Goal: Information Seeking & Learning: Learn about a topic

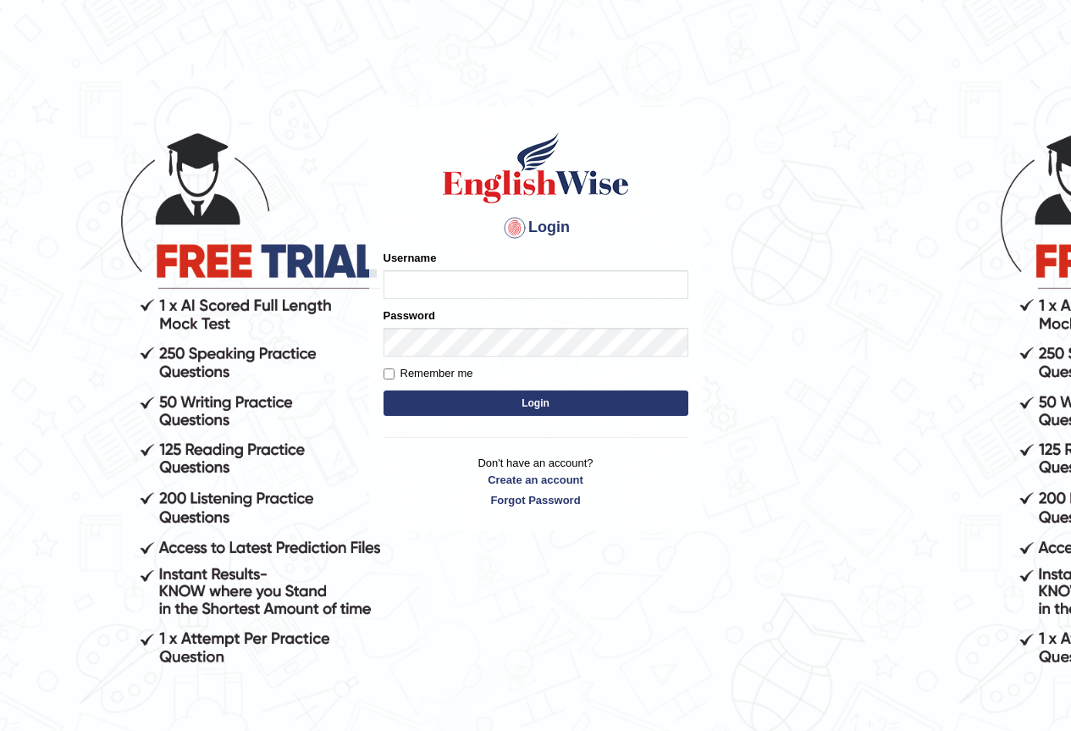
click at [516, 290] on input "Username" at bounding box center [536, 284] width 305 height 29
type input "Bondarenko"
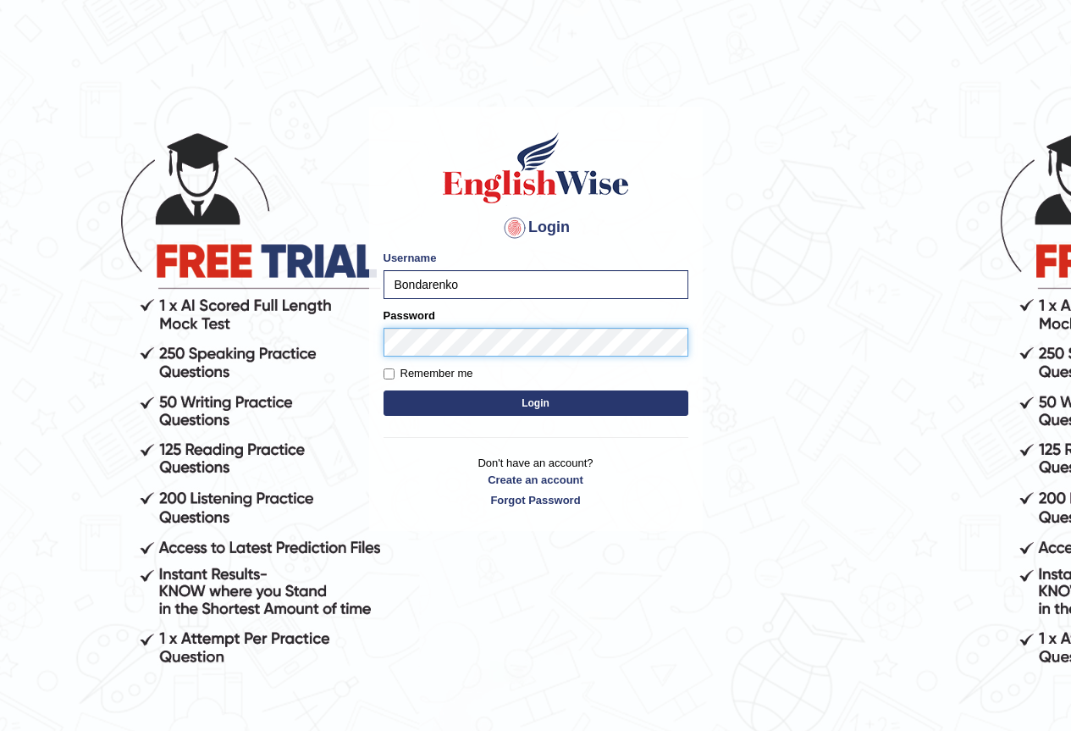
click at [384, 390] on button "Login" at bounding box center [536, 402] width 305 height 25
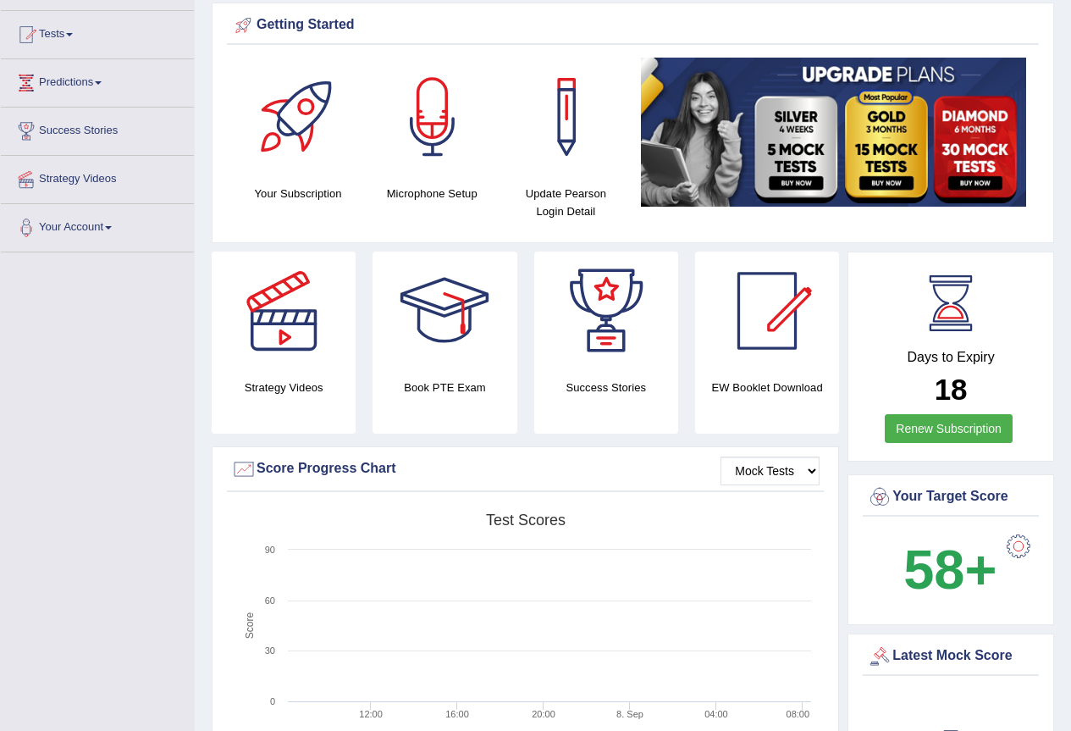
scroll to position [254, 0]
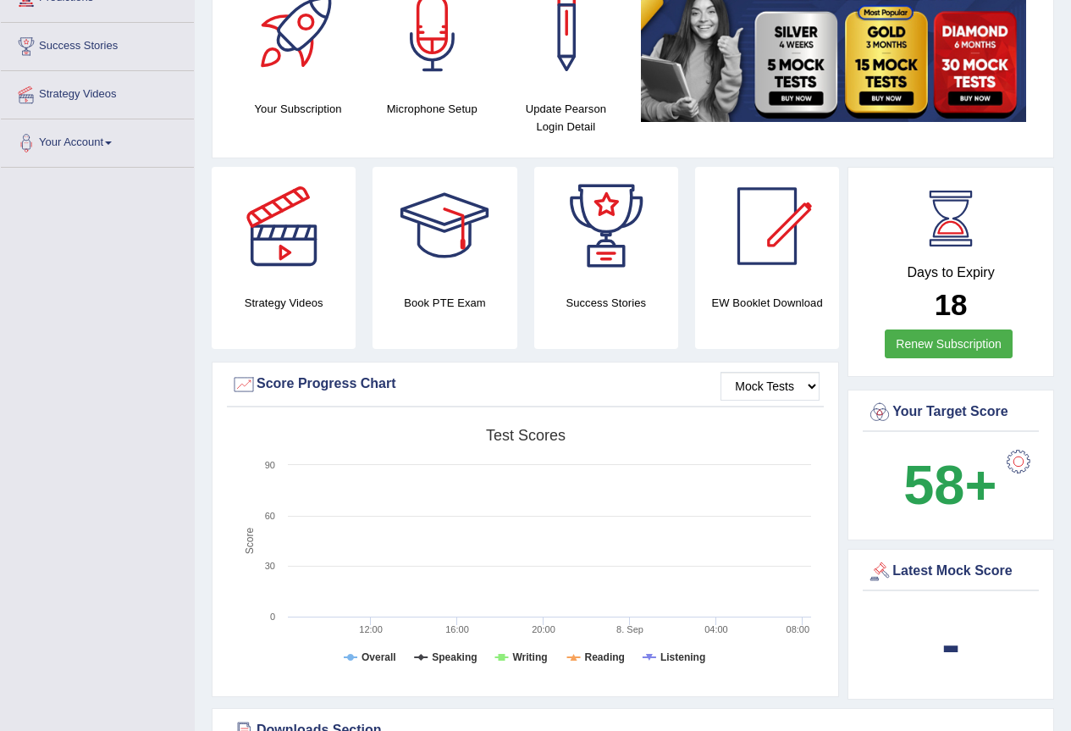
click at [1015, 462] on div at bounding box center [1019, 462] width 34 height 34
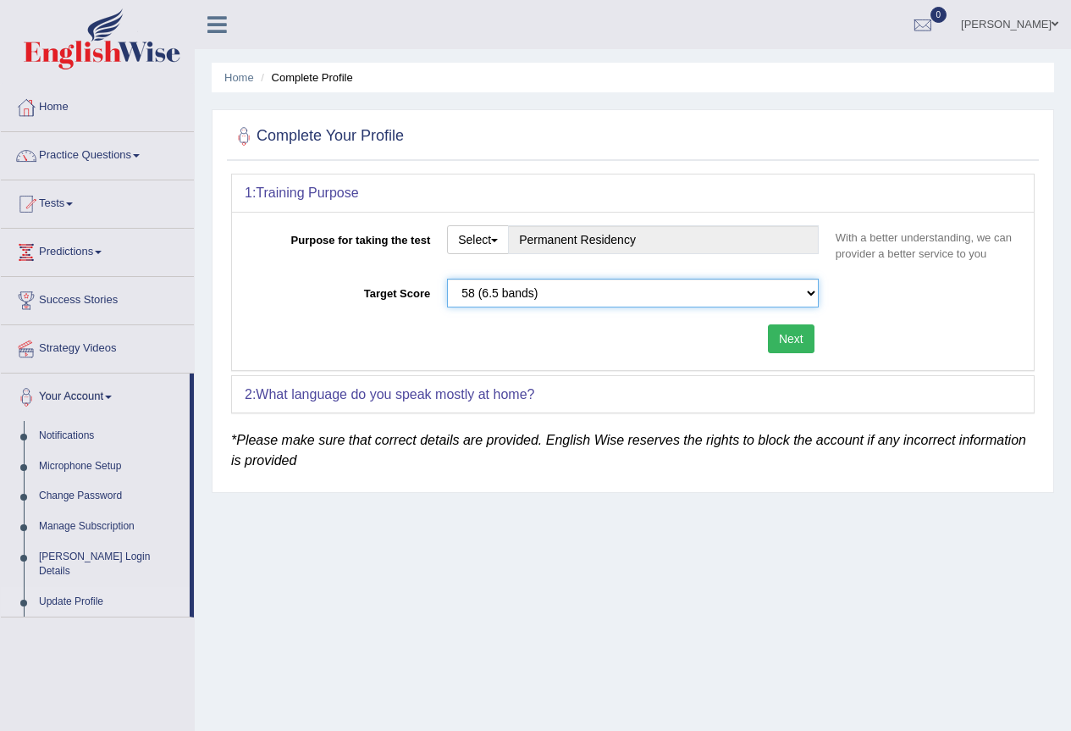
click at [805, 296] on select "Please select the correct value 50 (6 bands) 58 (6.5 bands) 65 (7 bands) 79 (8 …" at bounding box center [633, 293] width 372 height 29
click at [447, 279] on select "Please select the correct value 50 (6 bands) 58 (6.5 bands) 65 (7 bands) 79 (8 …" at bounding box center [633, 293] width 372 height 29
click at [777, 340] on button "Next" at bounding box center [791, 338] width 47 height 29
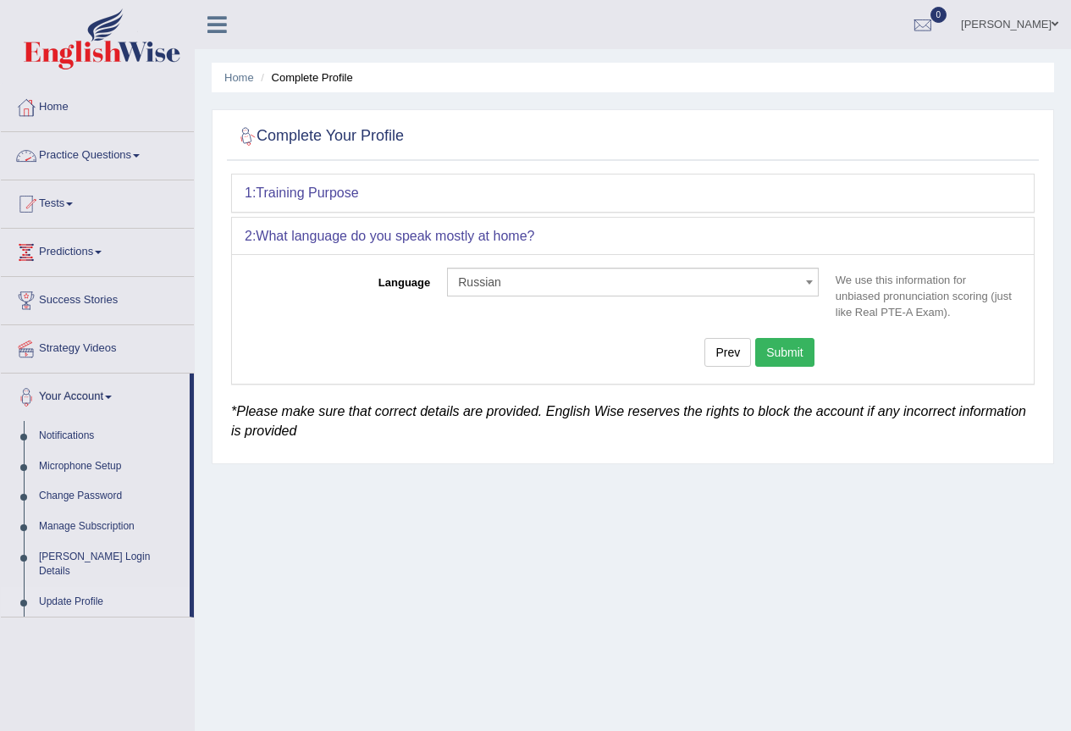
click at [79, 155] on link "Practice Questions" at bounding box center [97, 153] width 193 height 42
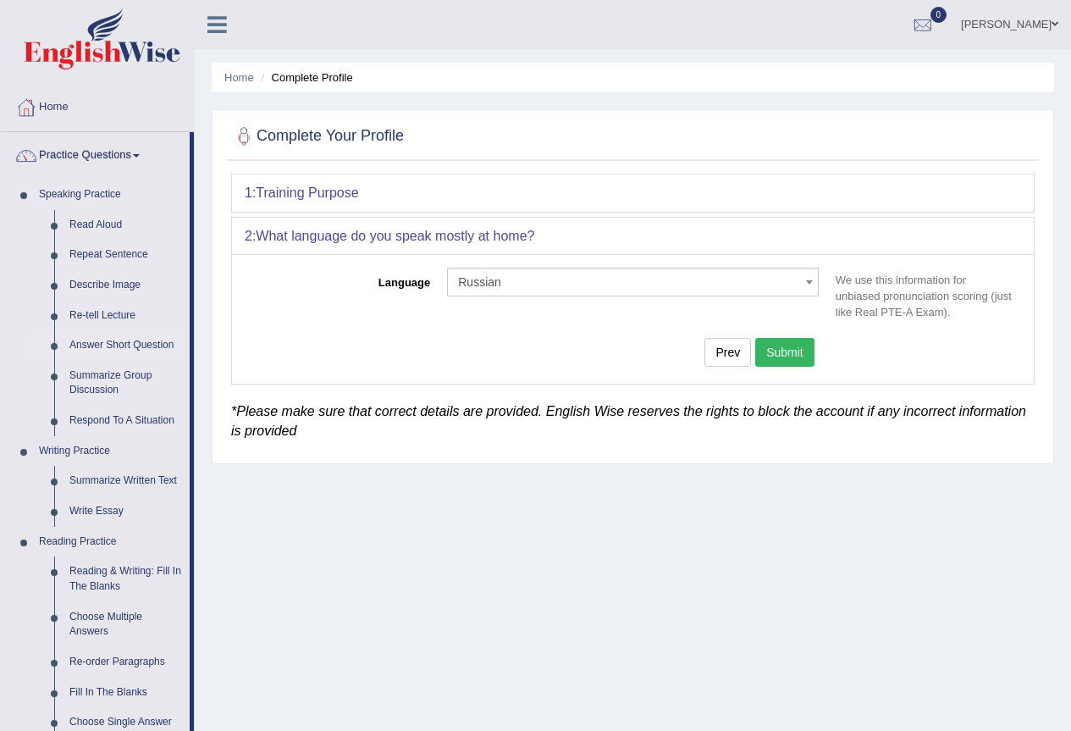
scroll to position [85, 0]
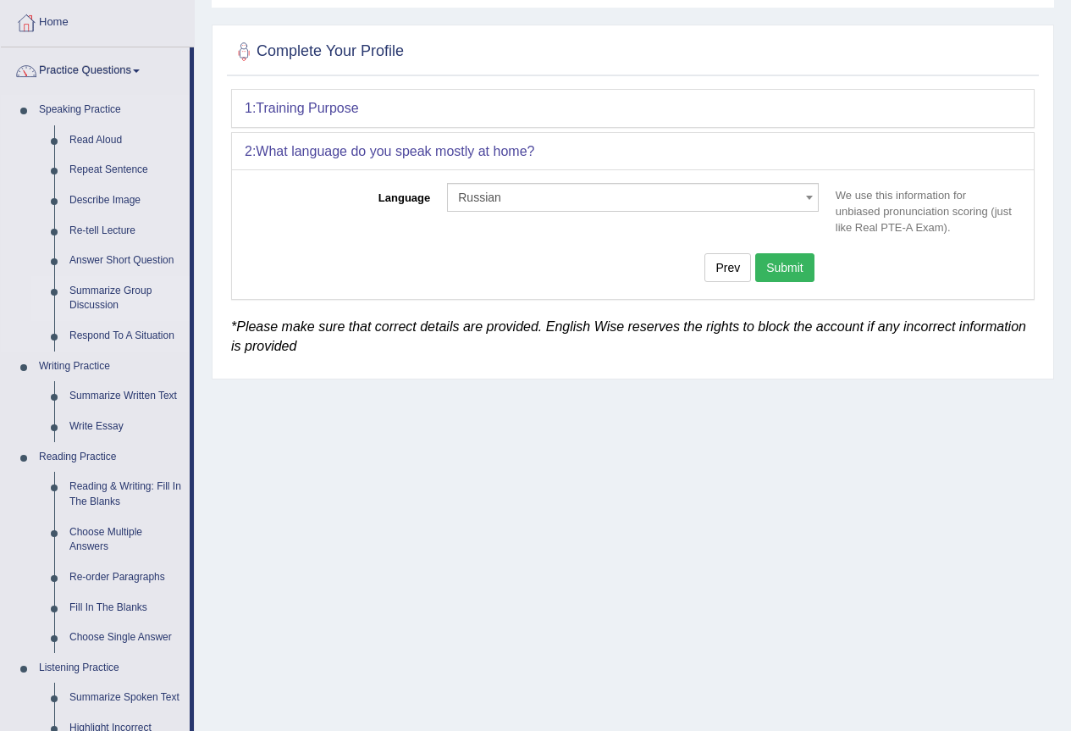
click at [119, 290] on link "Summarize Group Discussion" at bounding box center [126, 298] width 128 height 45
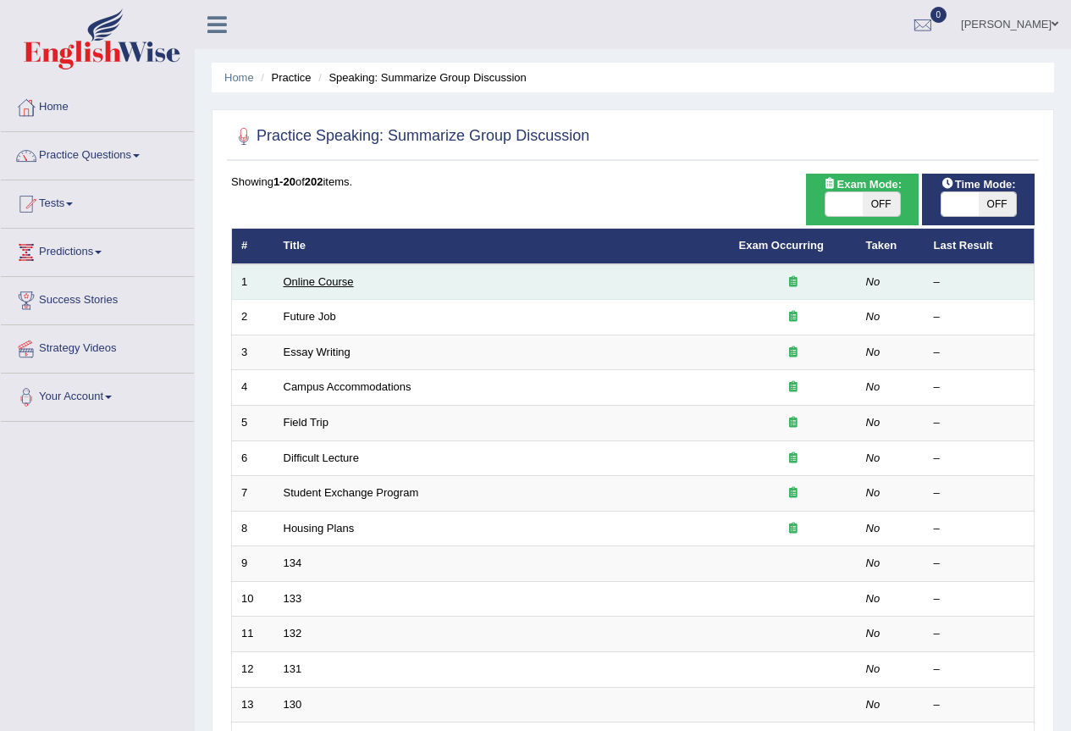
click at [329, 283] on link "Online Course" at bounding box center [319, 281] width 70 height 13
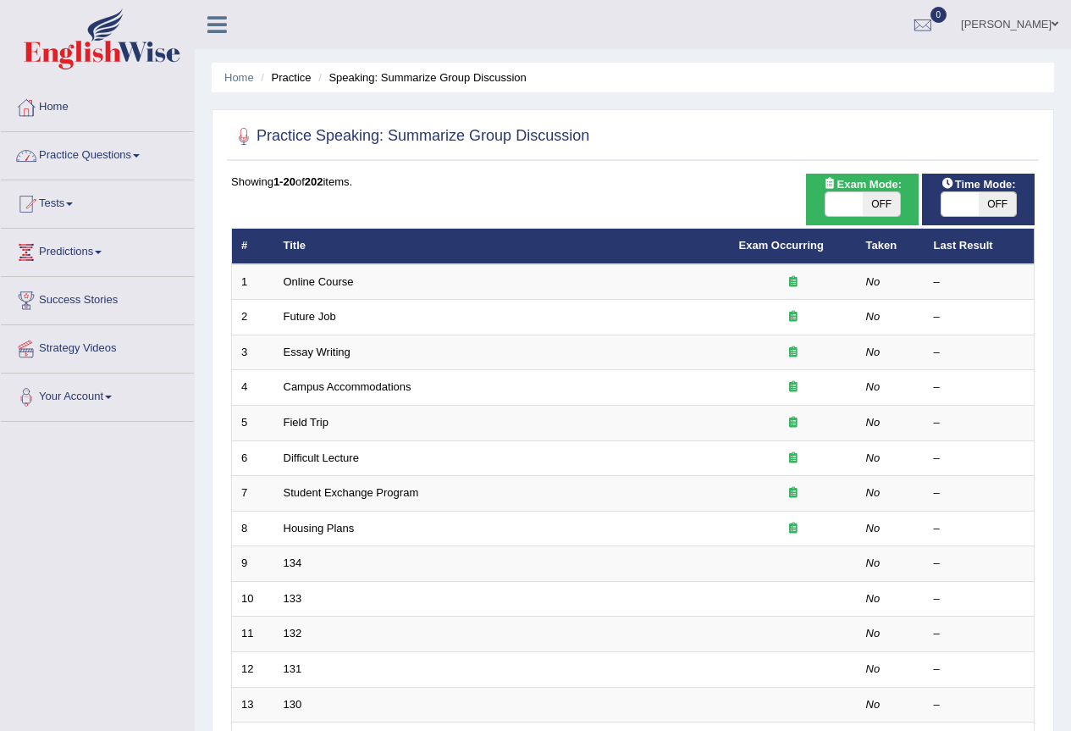
click at [103, 153] on link "Practice Questions" at bounding box center [97, 153] width 193 height 42
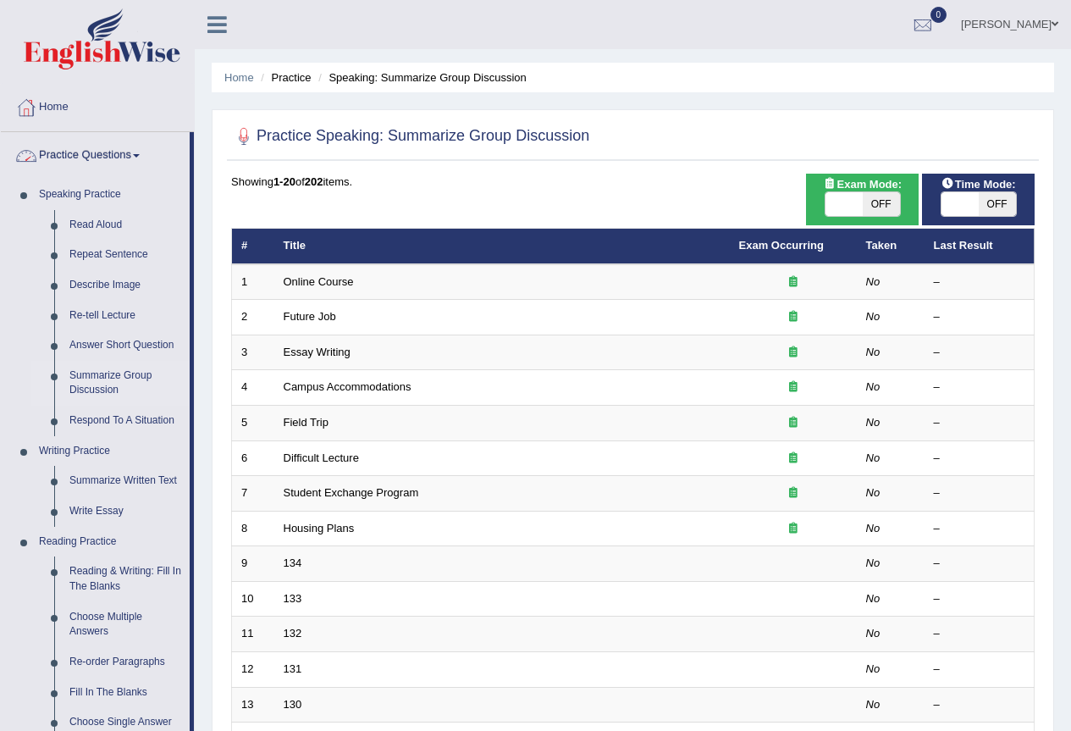
click at [76, 152] on link "Practice Questions" at bounding box center [95, 153] width 189 height 42
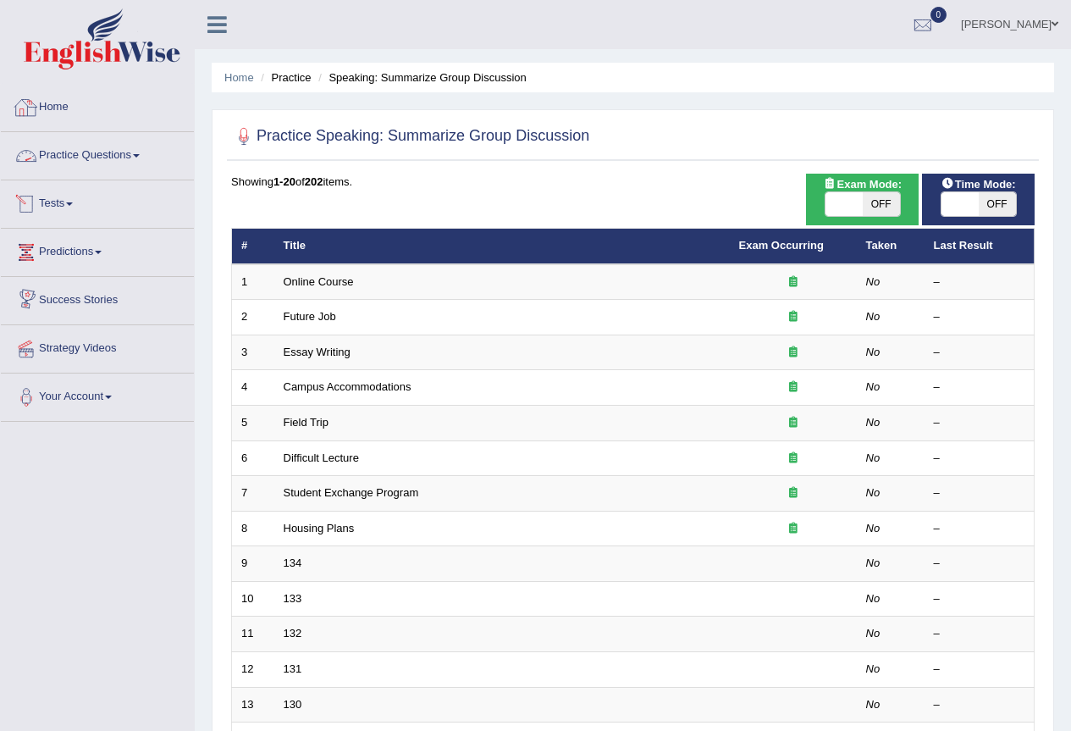
click at [56, 112] on link "Home" at bounding box center [97, 105] width 193 height 42
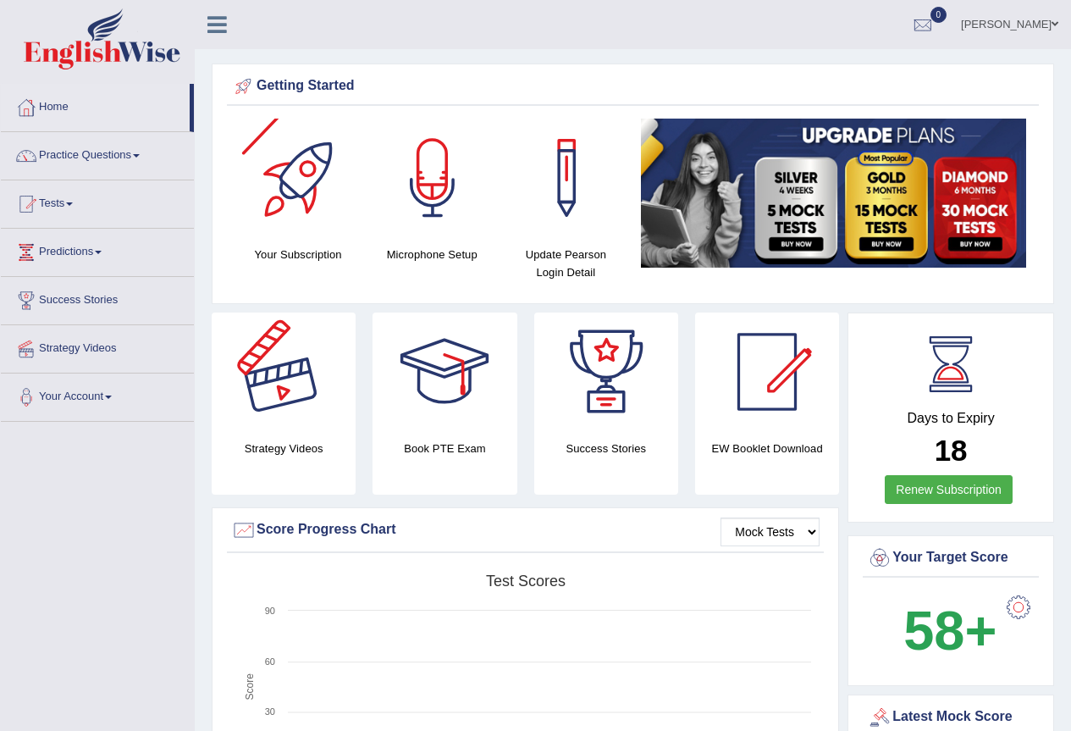
click at [310, 384] on div at bounding box center [283, 372] width 119 height 119
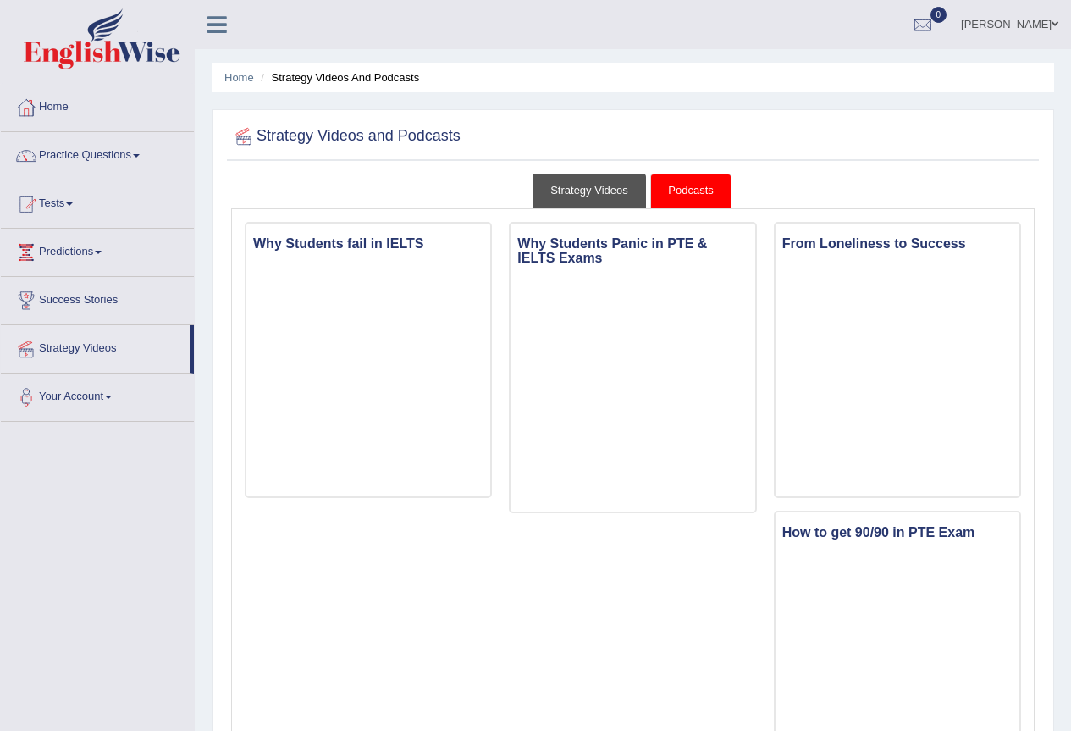
click at [590, 191] on link "Strategy Videos" at bounding box center [589, 191] width 113 height 35
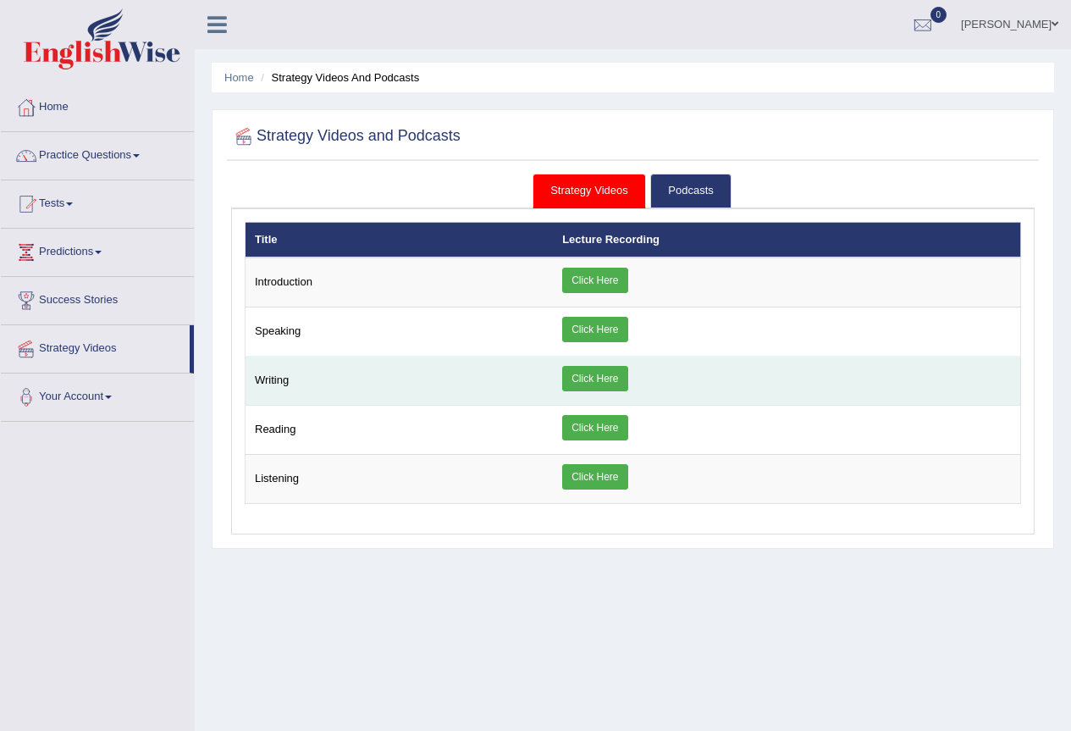
click at [415, 383] on td "Writing" at bounding box center [400, 381] width 308 height 49
click at [585, 377] on link "Click Here" at bounding box center [594, 378] width 65 height 25
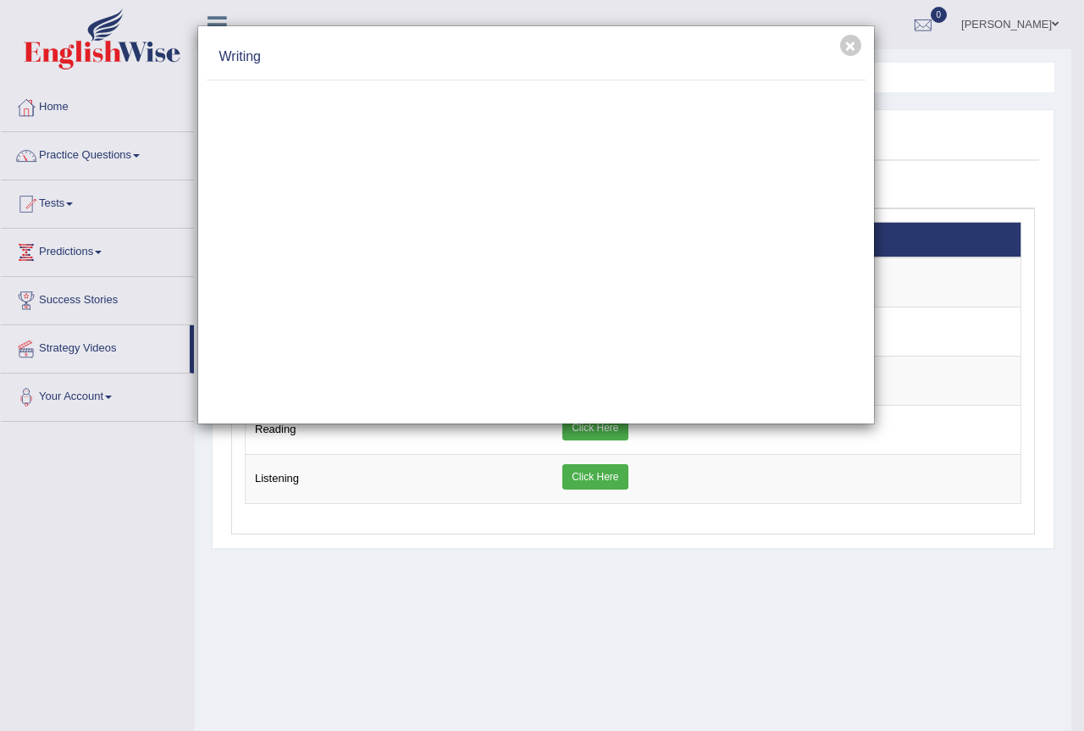
click at [699, 605] on div "× Writing" at bounding box center [542, 365] width 1084 height 731
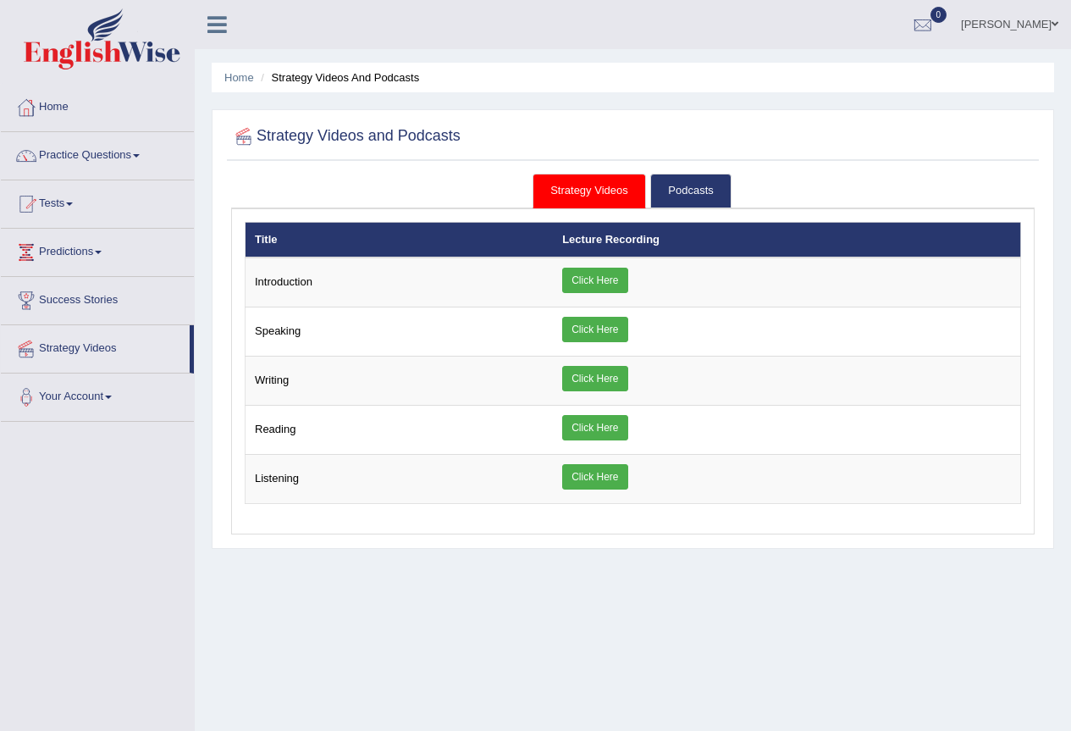
click at [467, 617] on div "Home Strategy Videos and Podcasts Strategy Videos and Podcasts Strategy Videos …" at bounding box center [633, 423] width 877 height 847
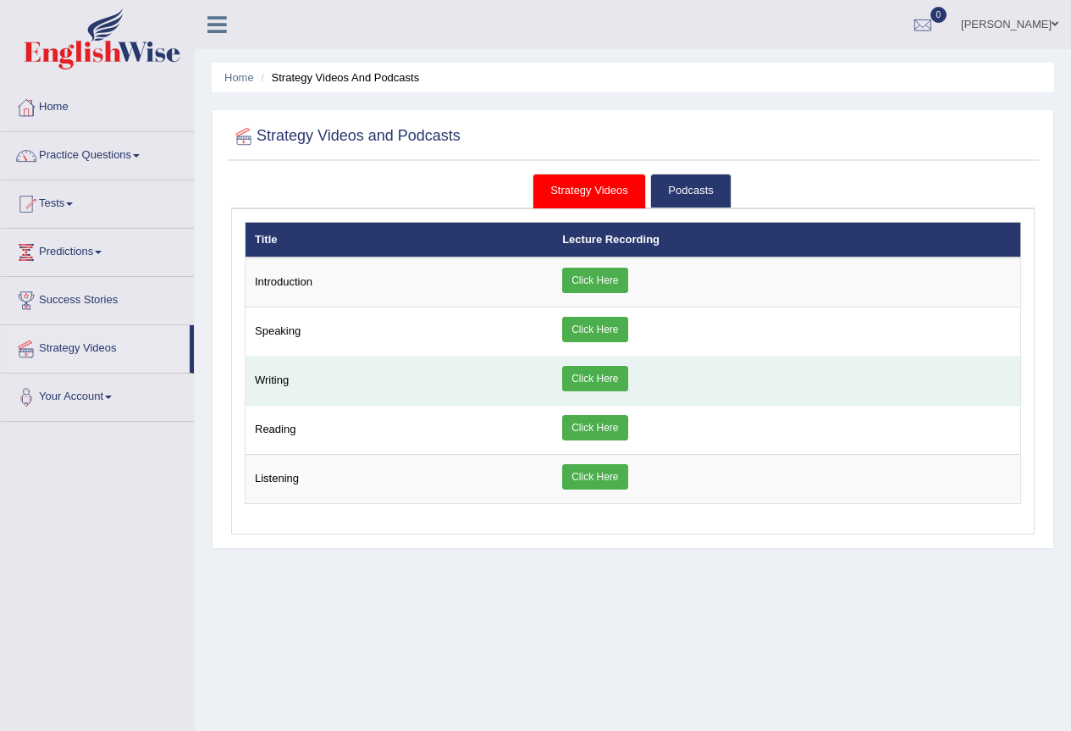
click at [305, 375] on td "Writing" at bounding box center [400, 381] width 308 height 49
click at [623, 379] on link "Click Here" at bounding box center [594, 378] width 65 height 25
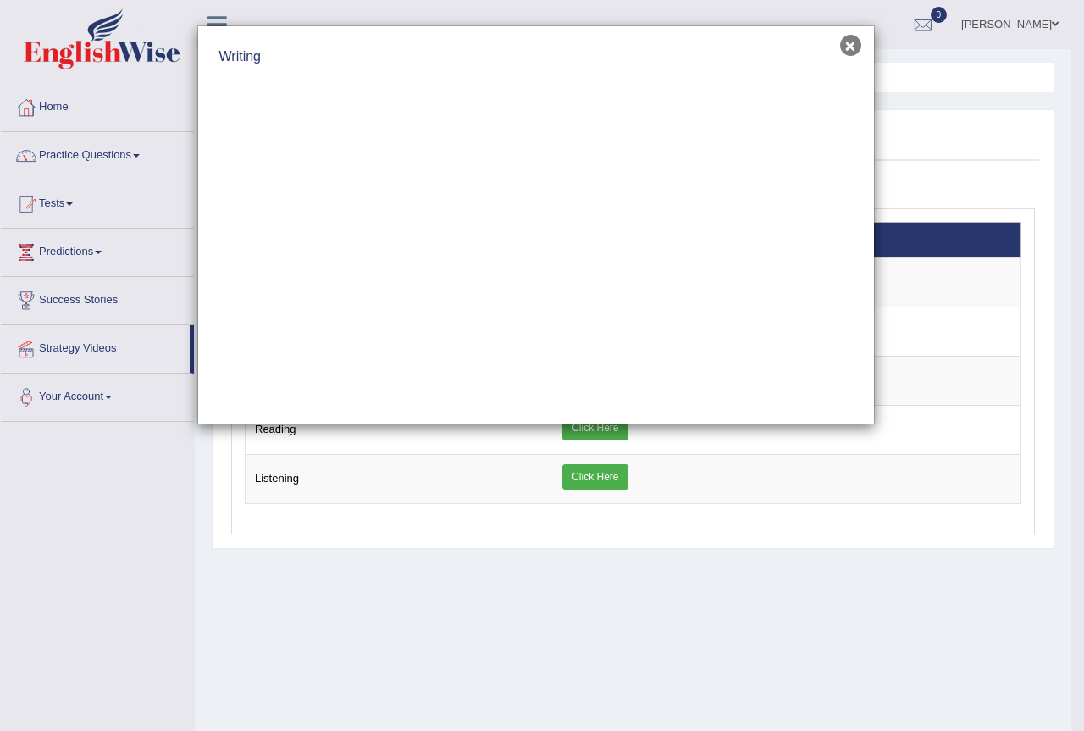
click at [844, 41] on button "×" at bounding box center [850, 45] width 21 height 21
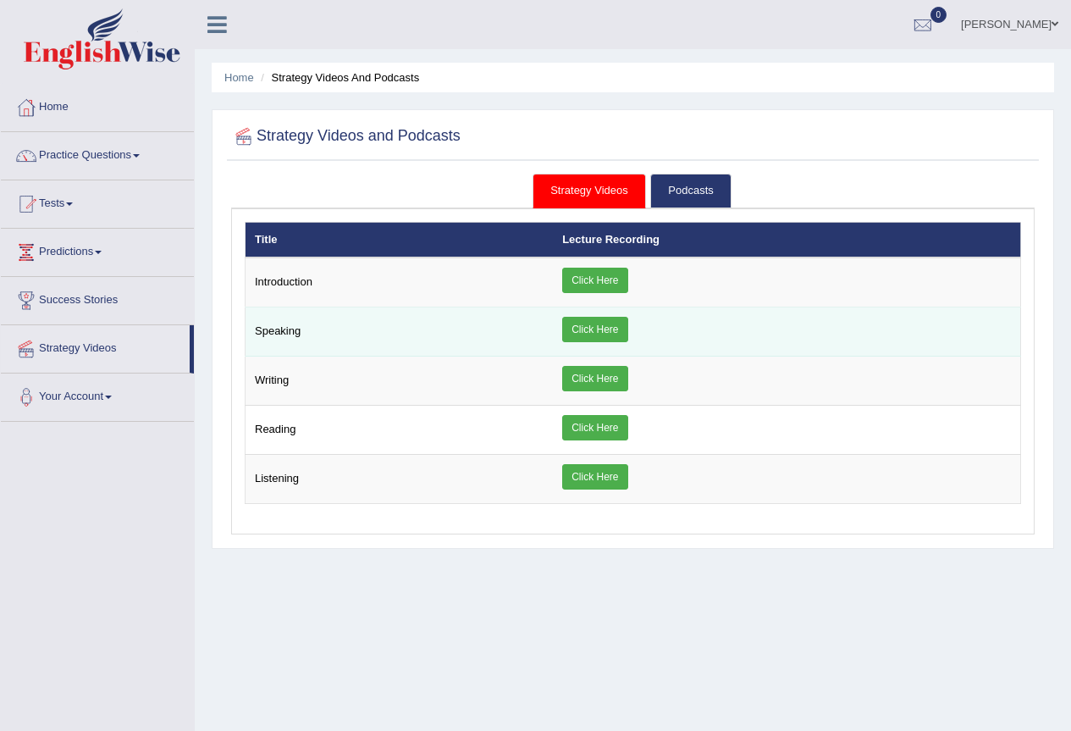
click at [748, 314] on td "Click Here" at bounding box center [786, 331] width 467 height 49
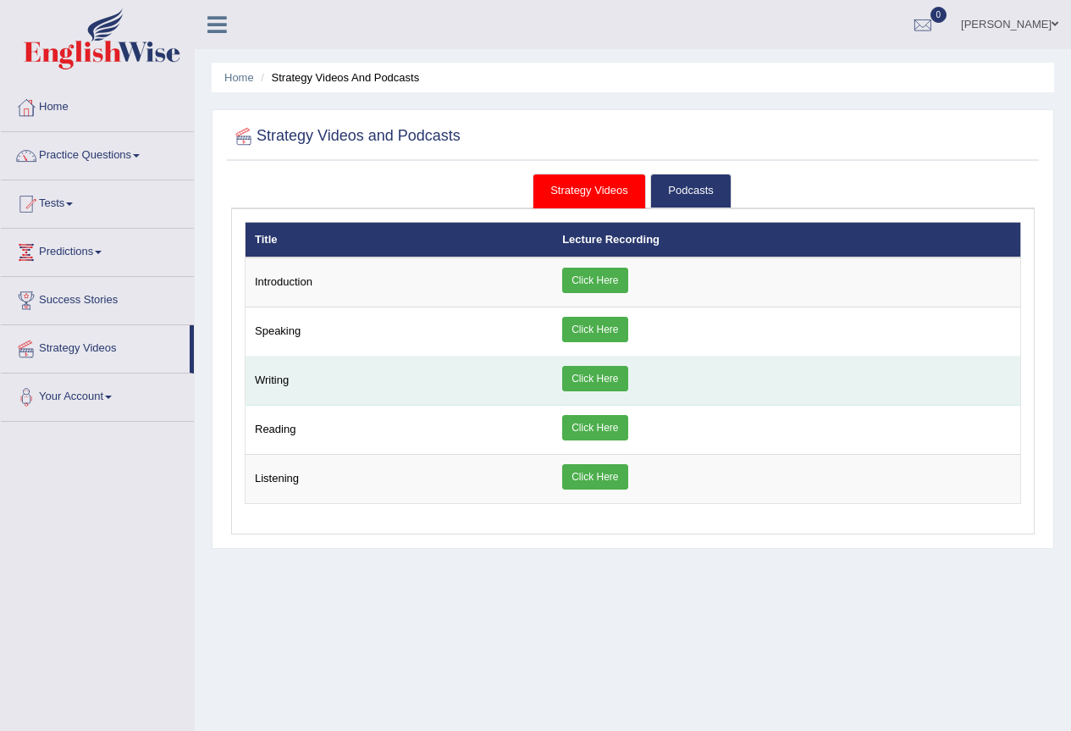
click at [290, 380] on td "Writing" at bounding box center [400, 381] width 308 height 49
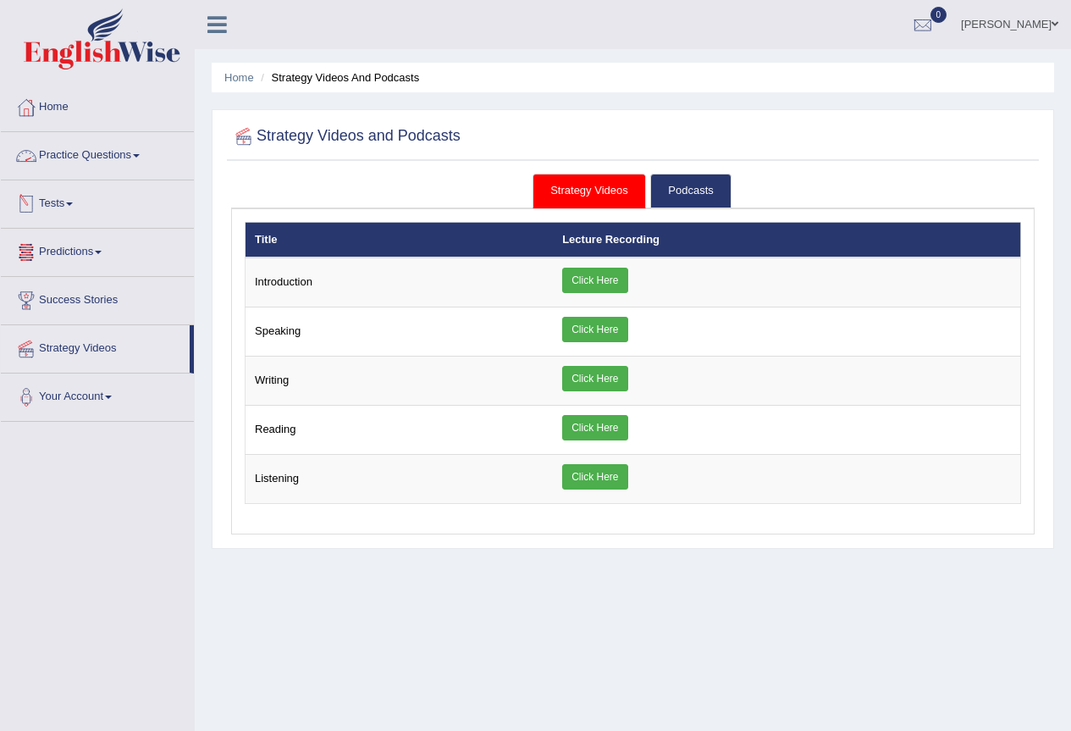
click at [69, 156] on link "Practice Questions" at bounding box center [97, 153] width 193 height 42
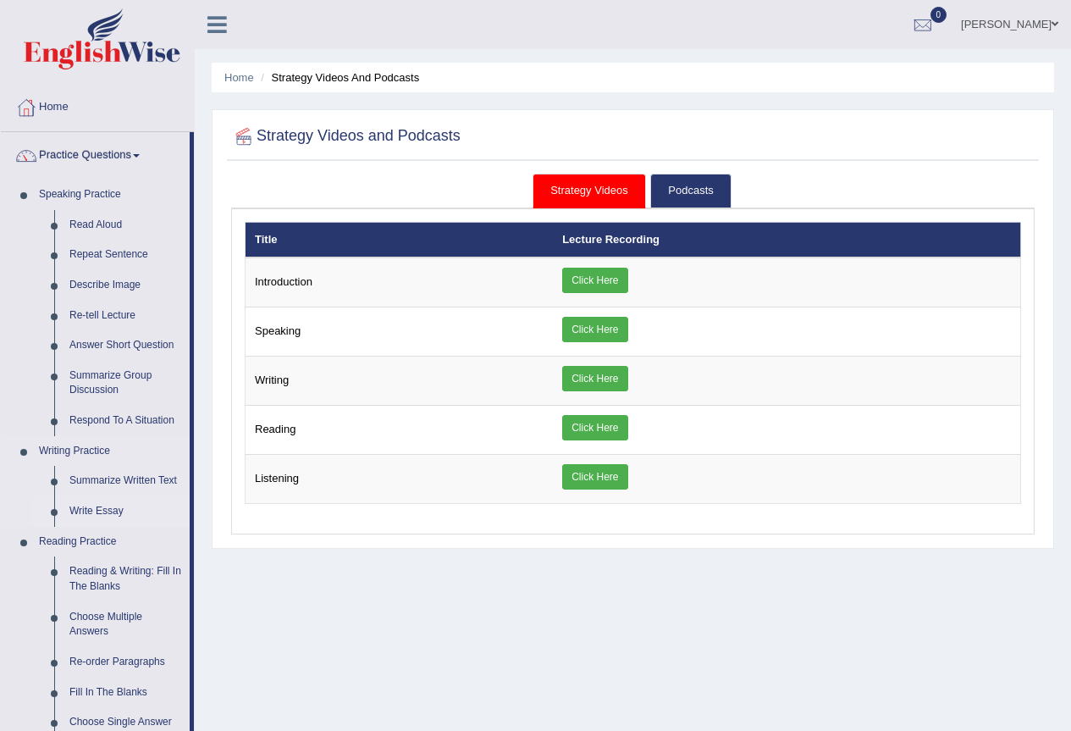
click at [99, 508] on link "Write Essay" at bounding box center [126, 511] width 128 height 30
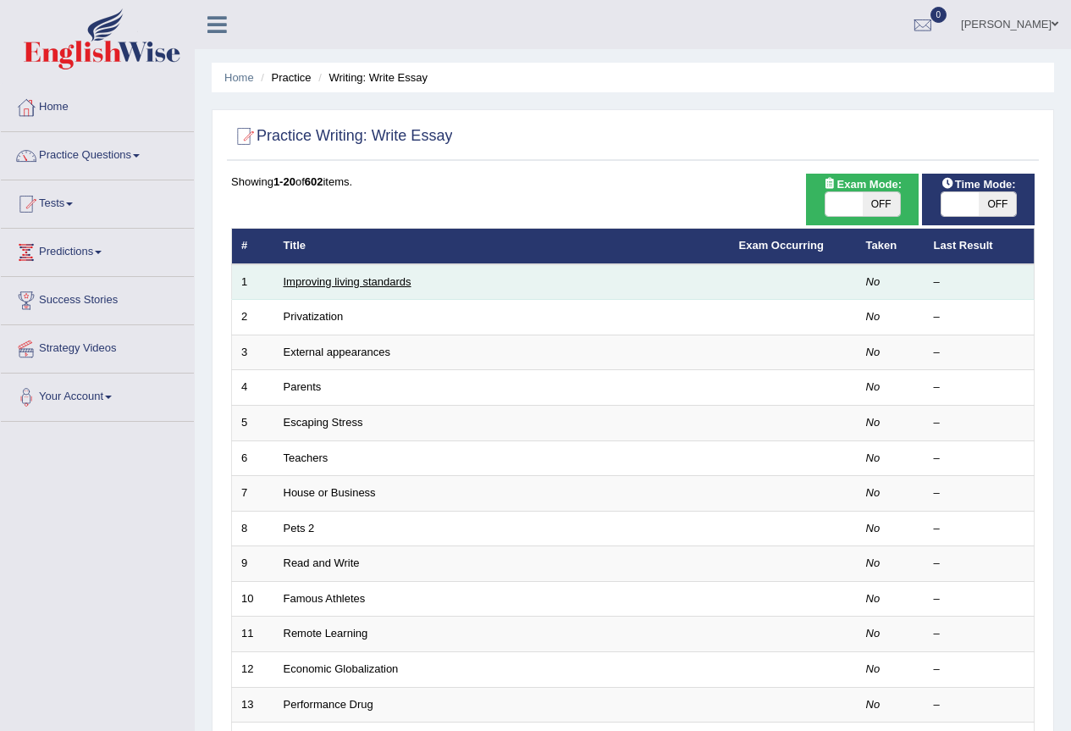
click at [357, 282] on link "Improving living standards" at bounding box center [348, 281] width 128 height 13
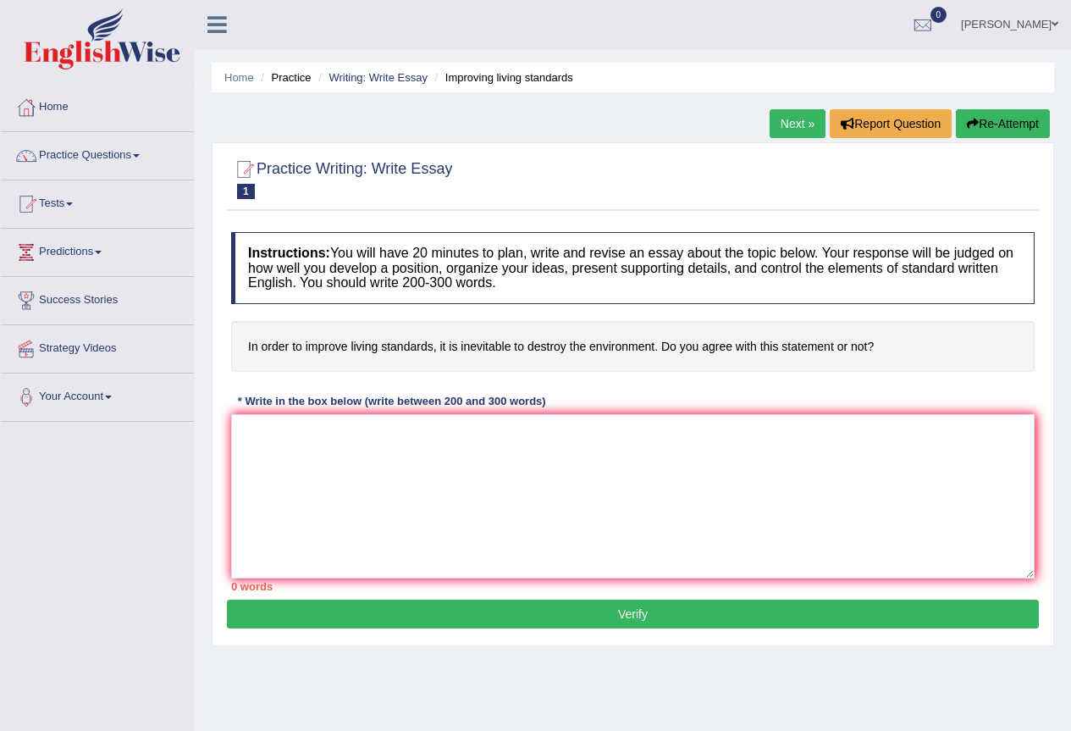
click at [57, 107] on link "Home" at bounding box center [97, 105] width 193 height 42
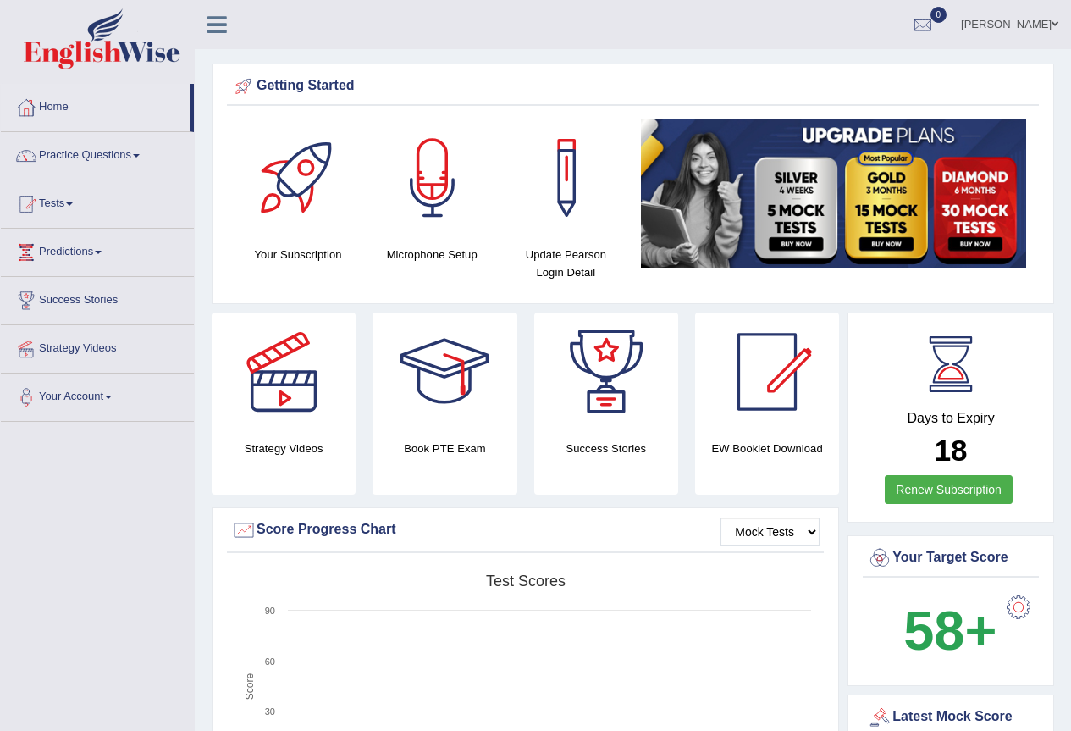
click at [1031, 21] on link "Denis Bondarenko" at bounding box center [1010, 22] width 123 height 44
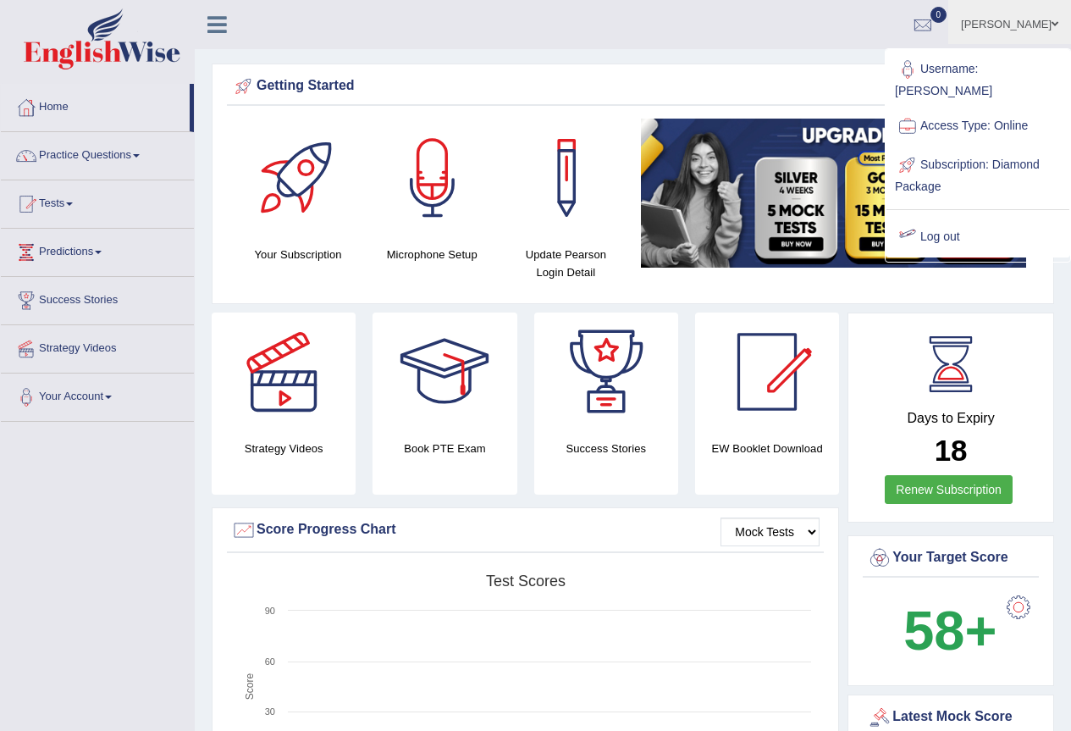
click at [947, 218] on link "Log out" at bounding box center [978, 237] width 183 height 39
